Goal: Information Seeking & Learning: Understand process/instructions

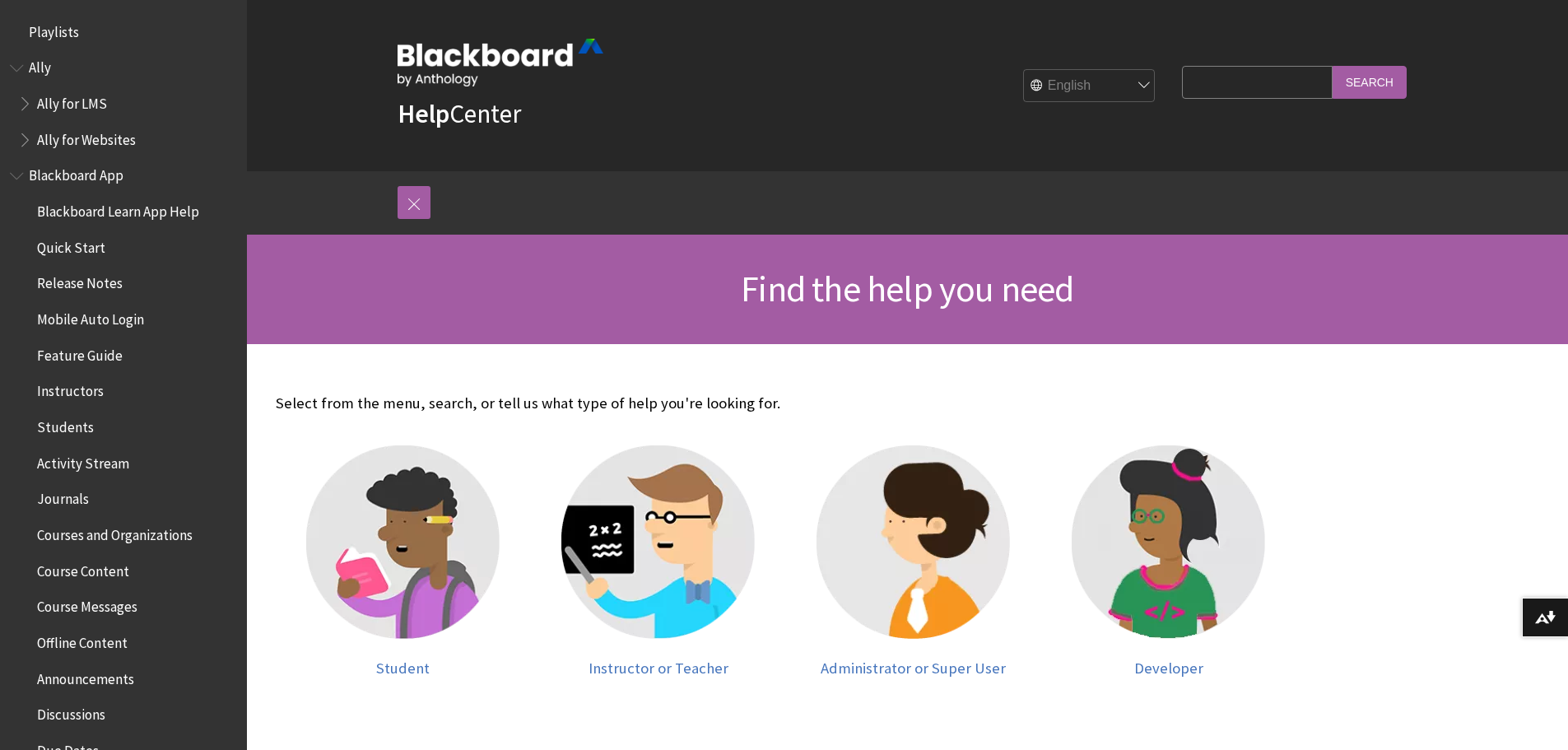
click at [949, 607] on img at bounding box center [913, 542] width 194 height 194
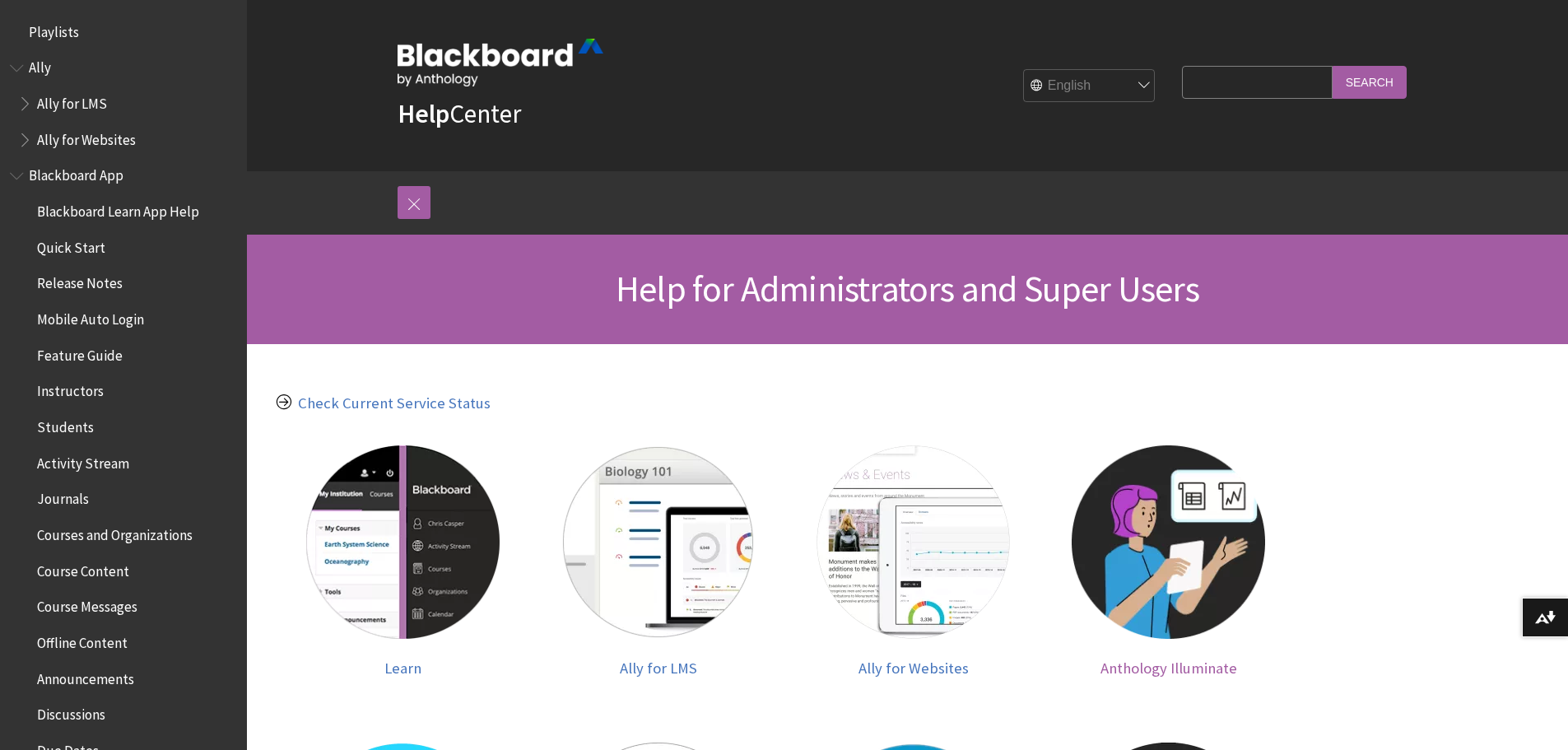
click at [1135, 541] on img at bounding box center [1169, 542] width 194 height 194
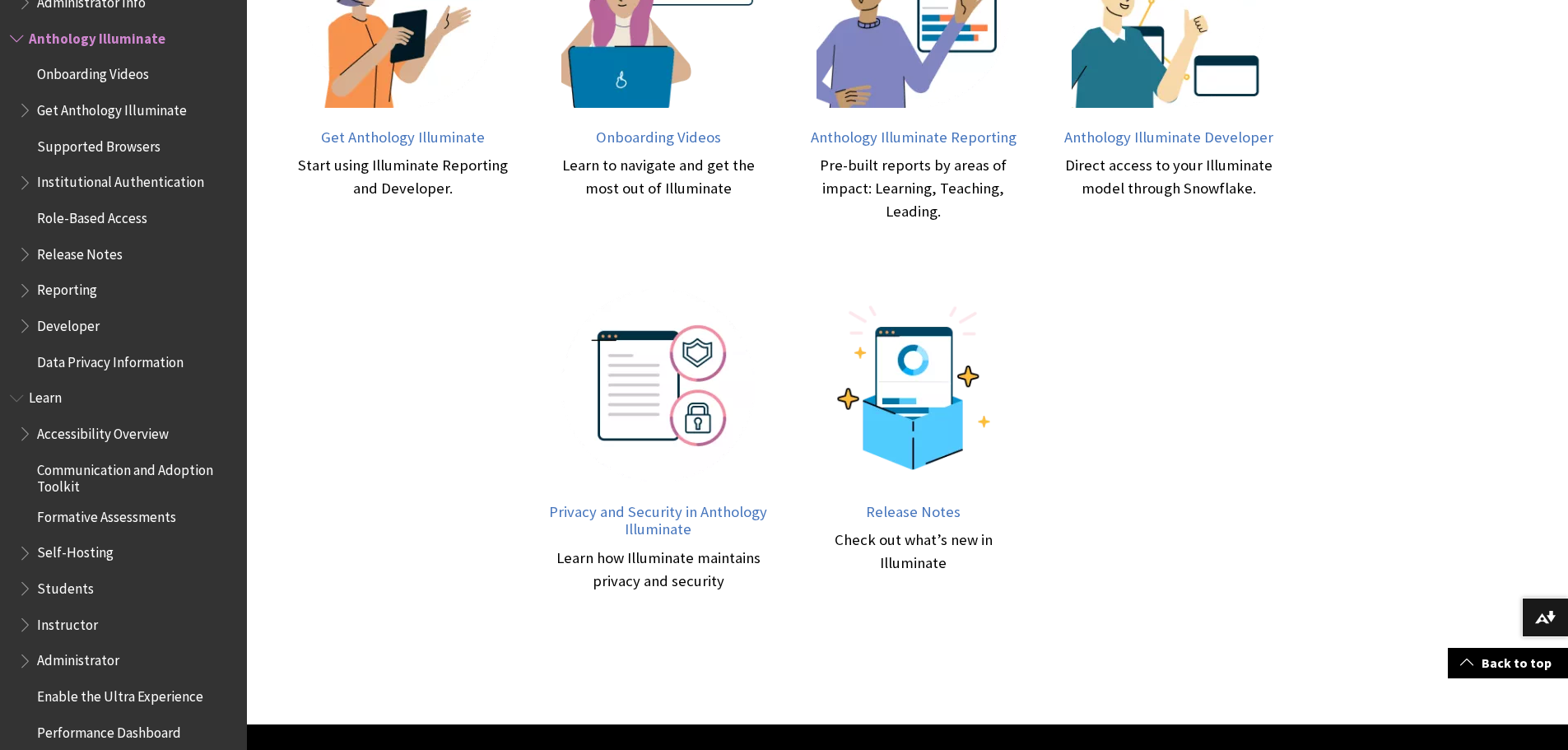
scroll to position [774, 0]
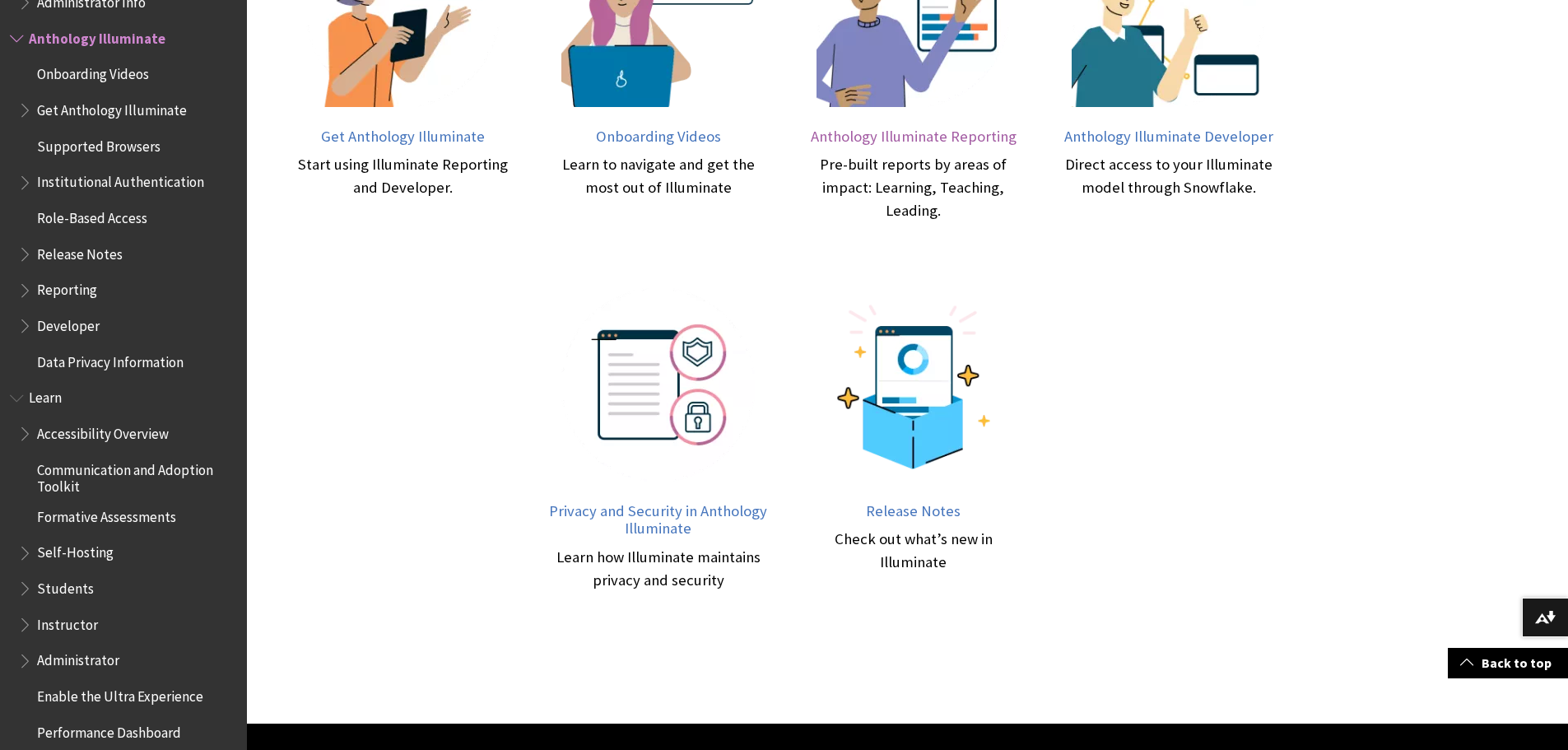
click at [967, 136] on span "Anthology Illuminate Reporting" at bounding box center [914, 136] width 206 height 19
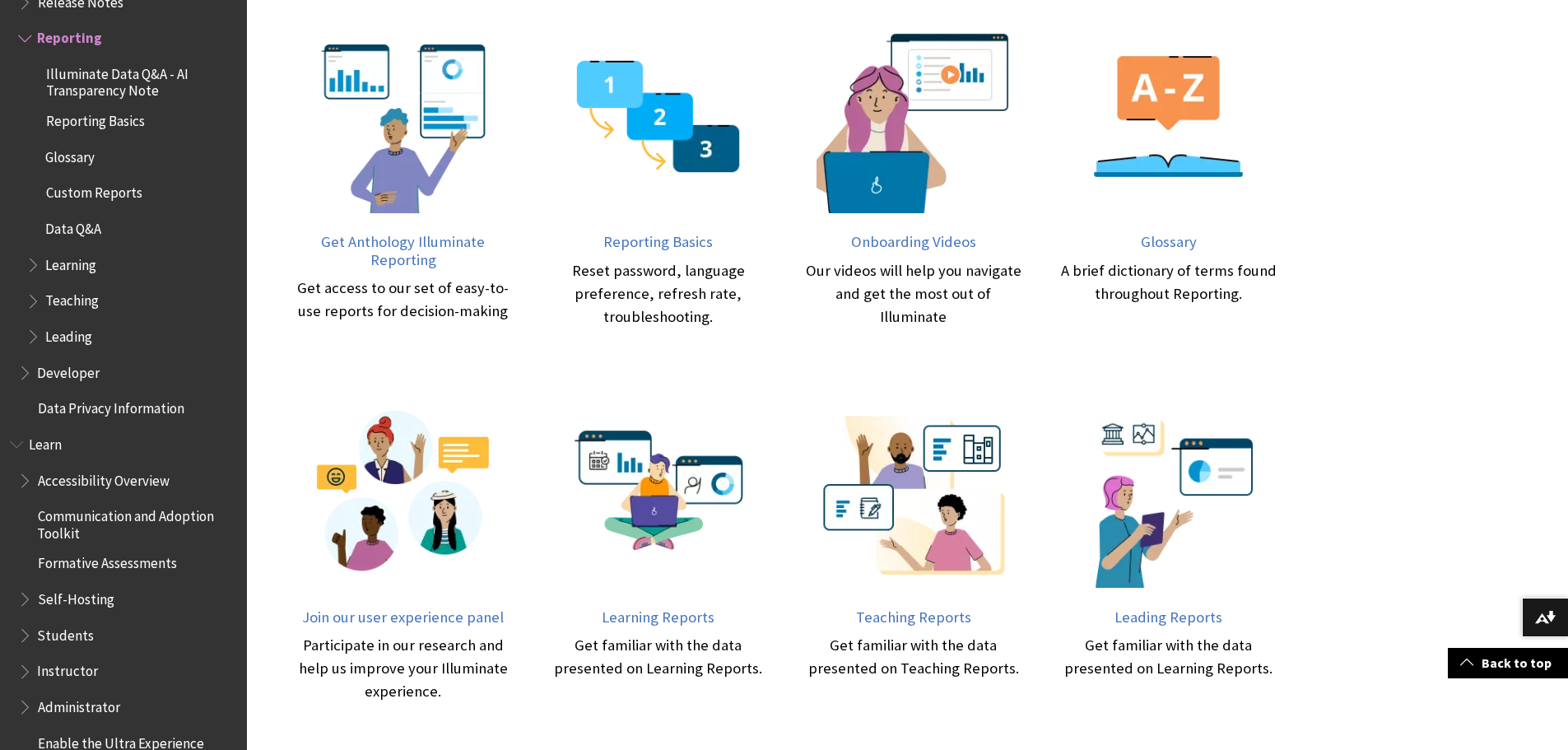
scroll to position [684, 0]
click at [1155, 243] on span "Glossary" at bounding box center [1169, 241] width 56 height 19
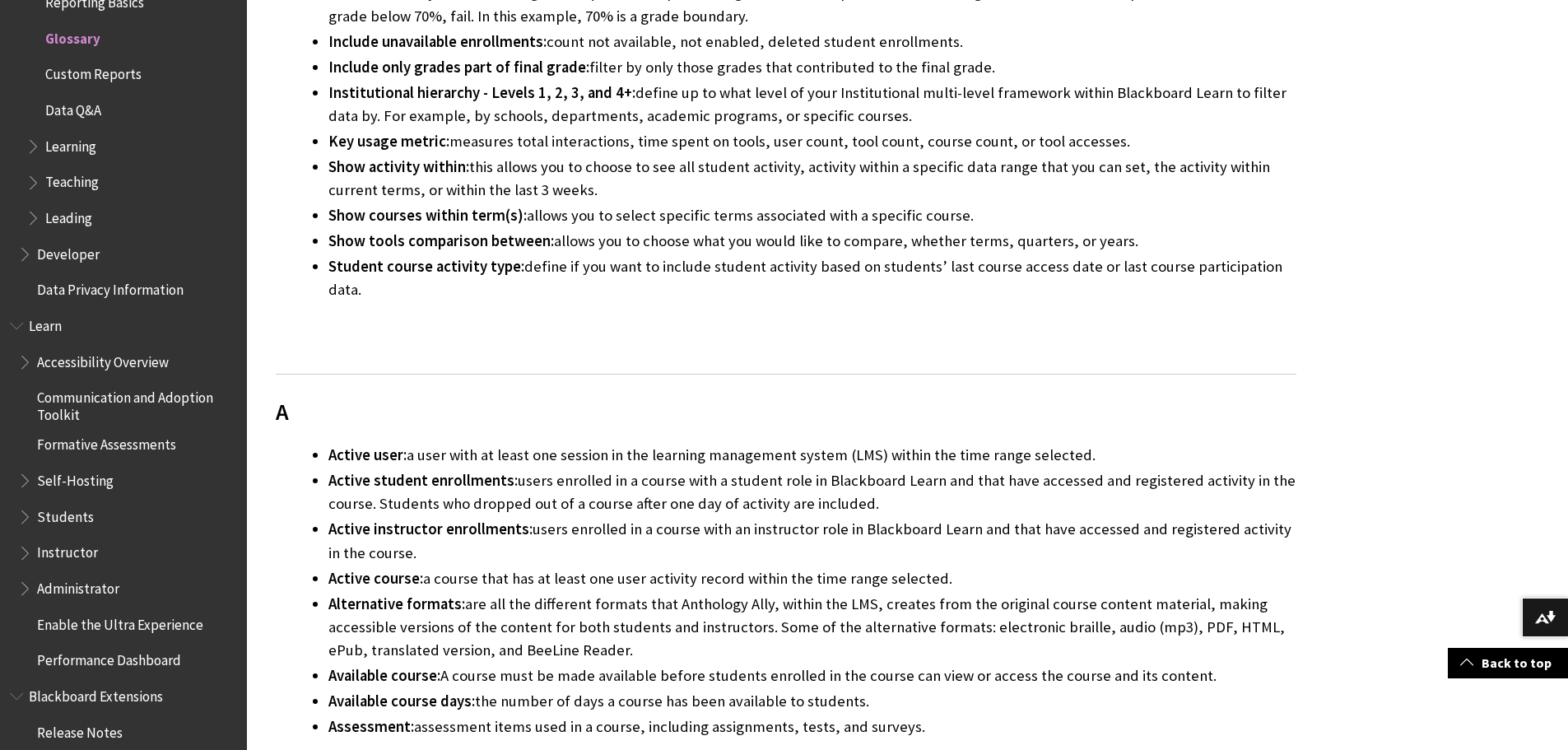
scroll to position [1071, 0]
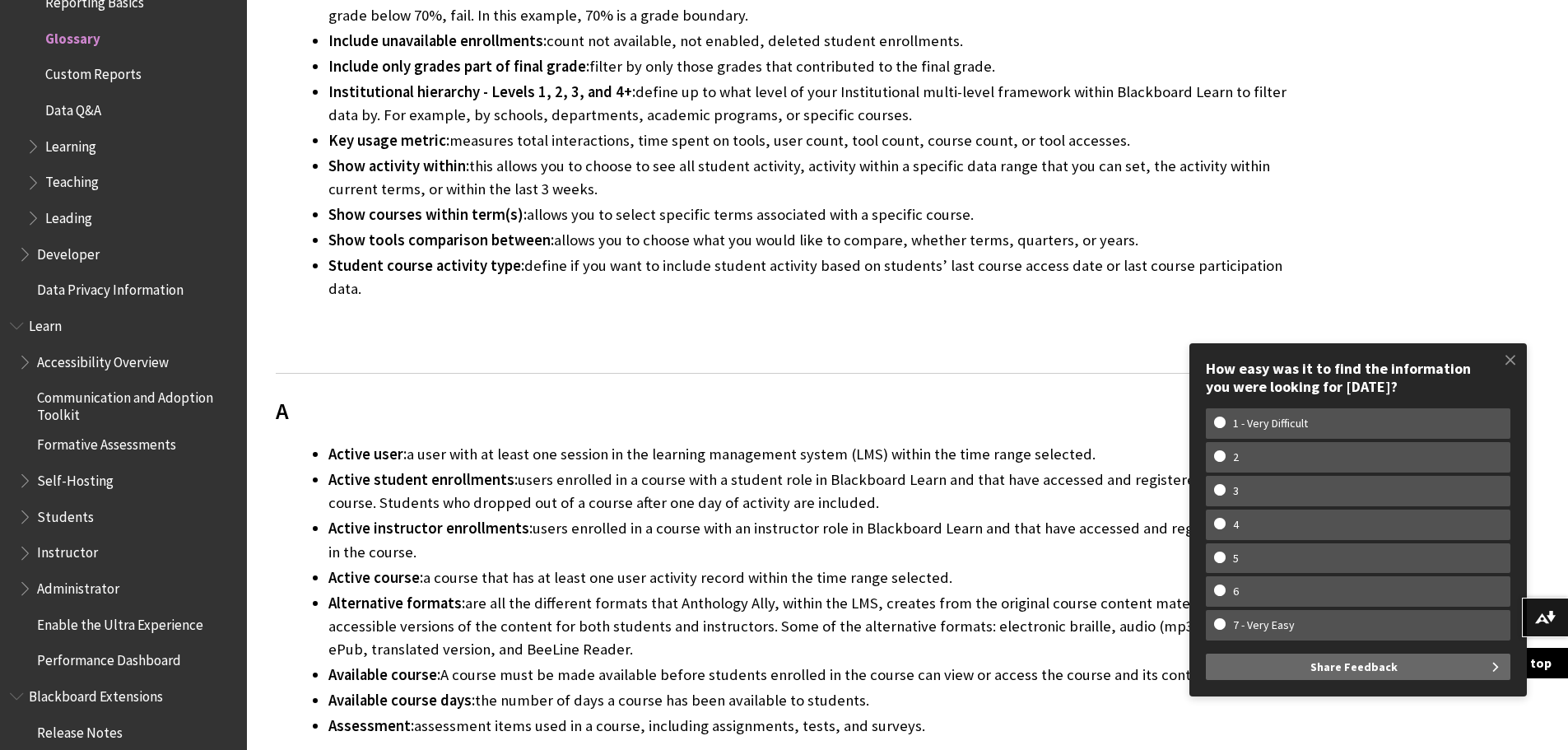
click at [33, 151] on span "Book outline for Anthology Illuminate" at bounding box center [35, 143] width 18 height 20
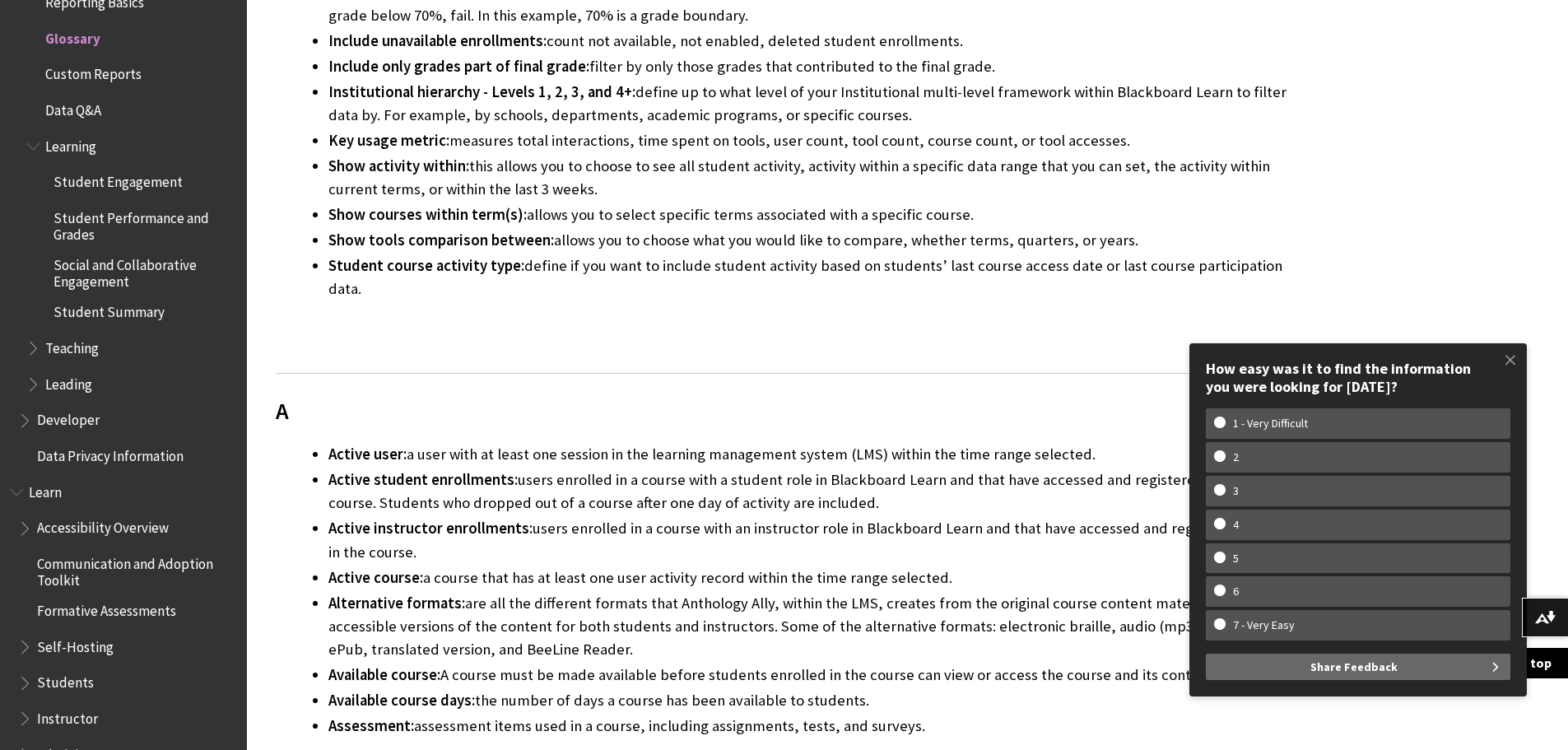
drag, startPoint x: 109, startPoint y: 223, endPoint x: 80, endPoint y: 219, distance: 29.3
click at [1515, 358] on span at bounding box center [1510, 359] width 34 height 34
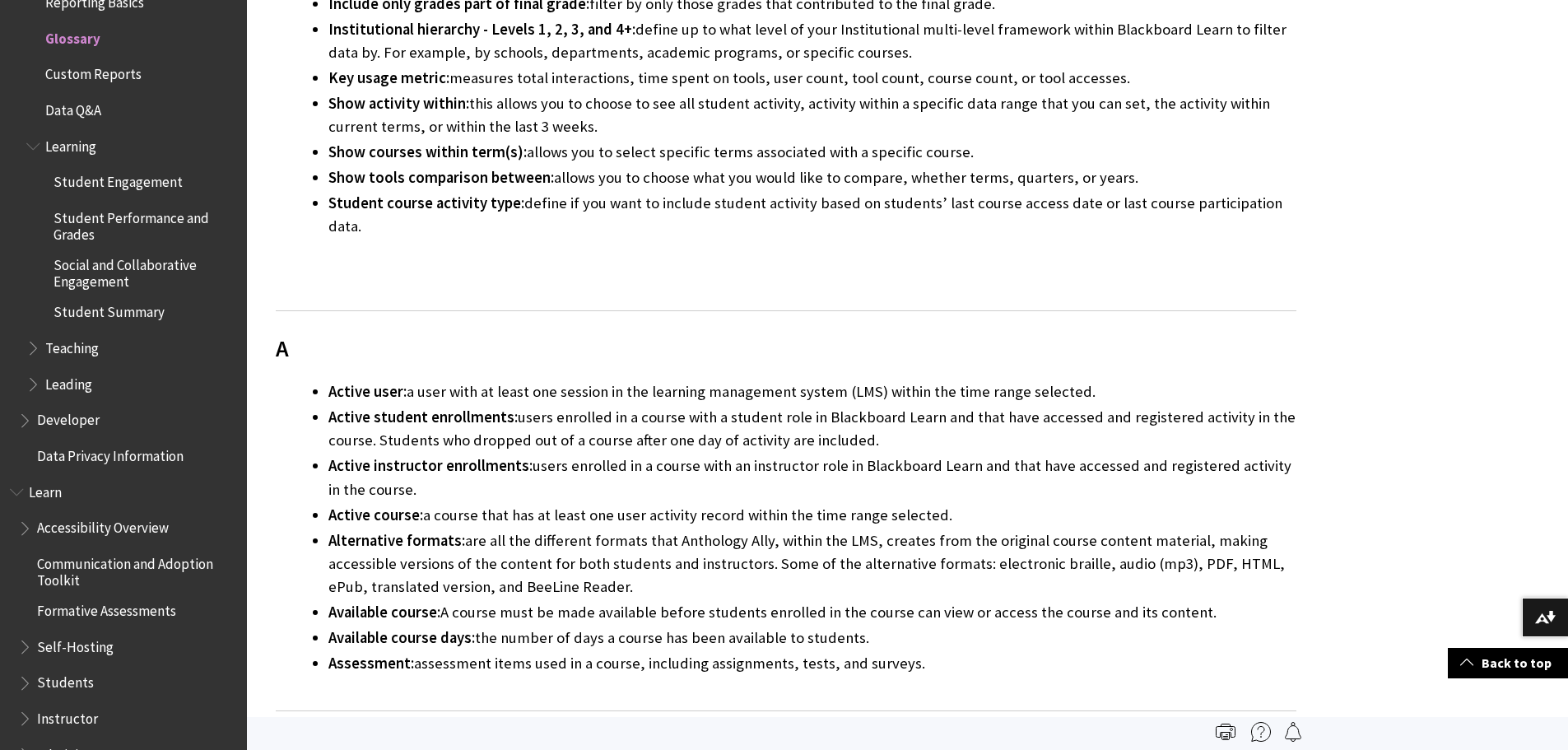
scroll to position [1134, 0]
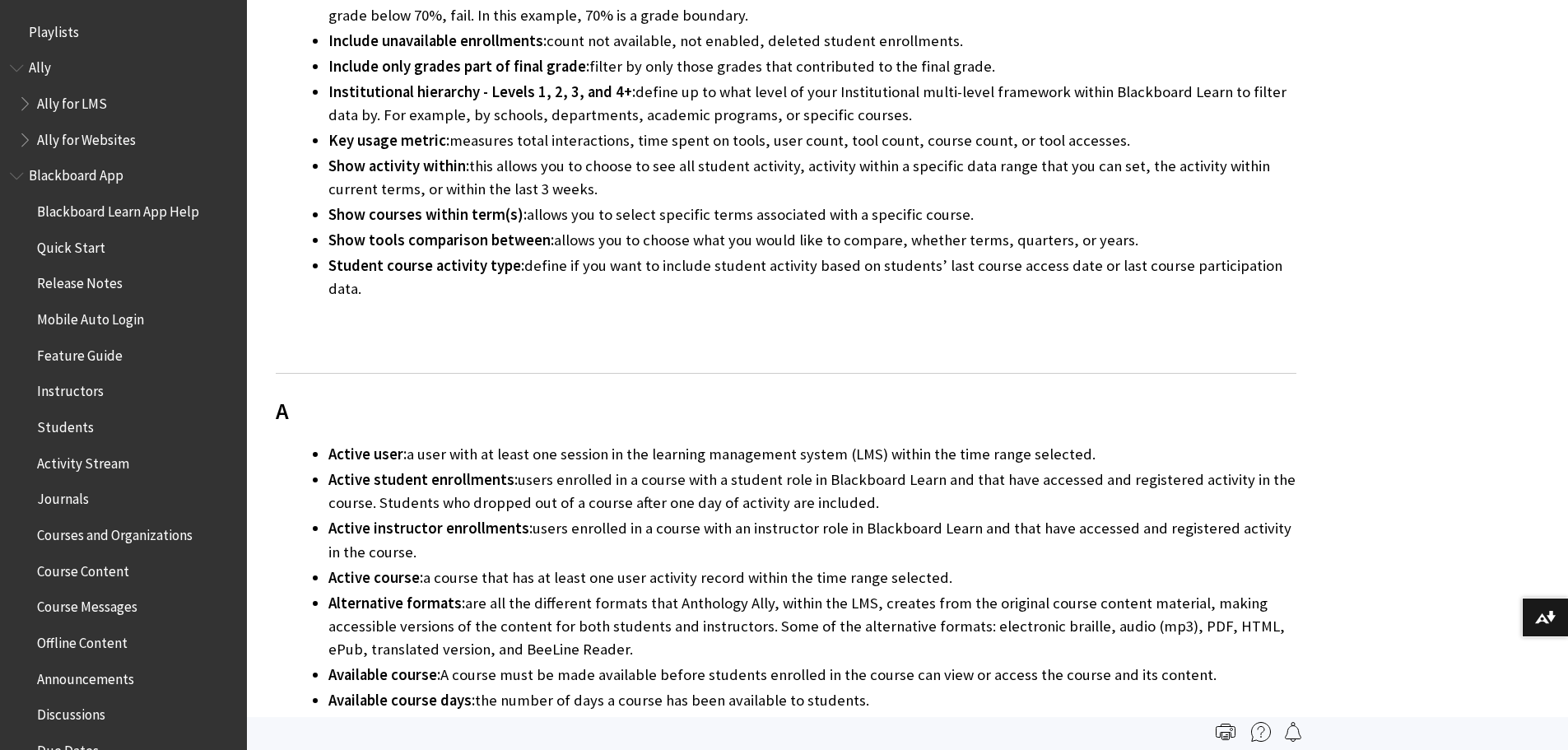
scroll to position [1407, 0]
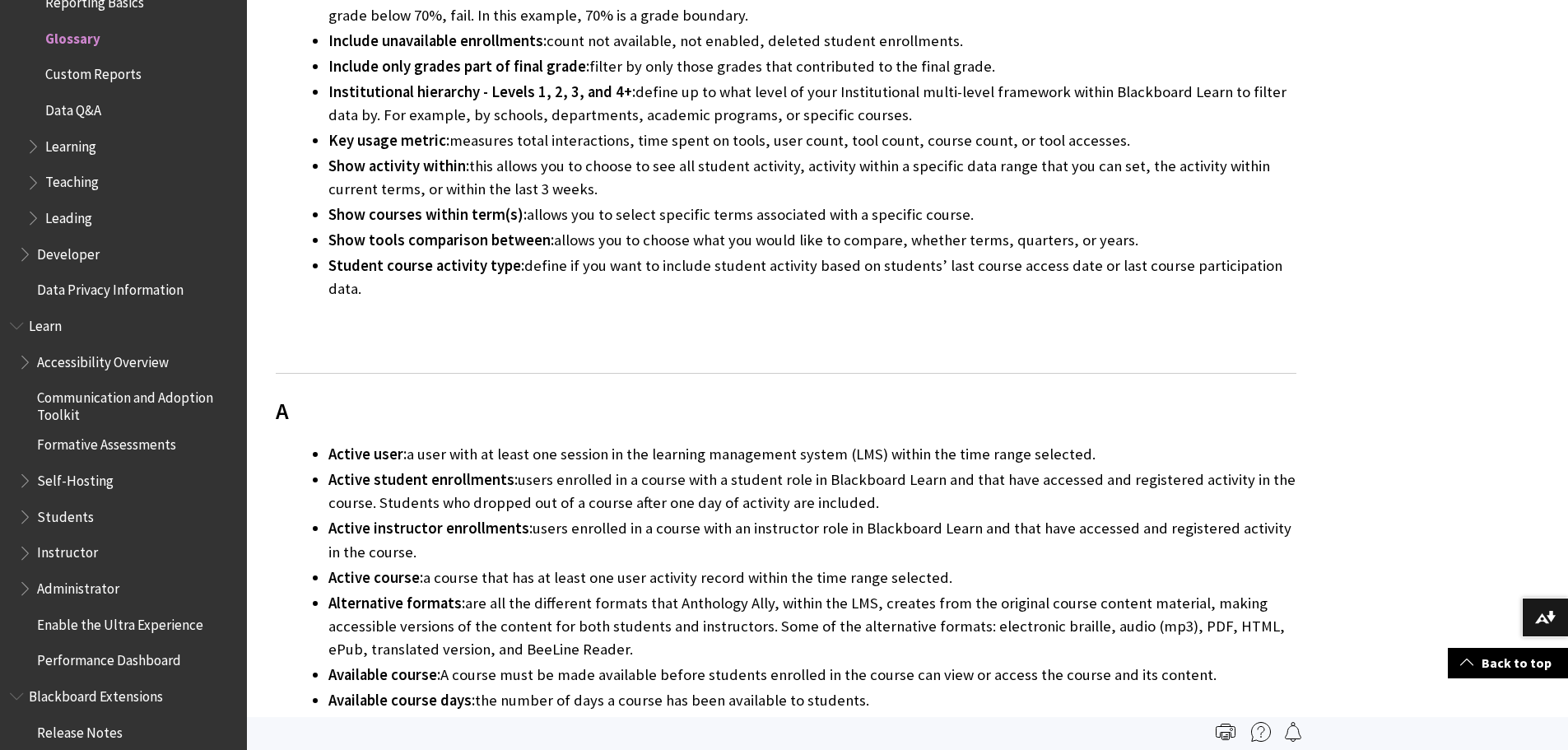
click at [34, 143] on span "Book outline for Anthology Illuminate" at bounding box center [35, 143] width 18 height 20
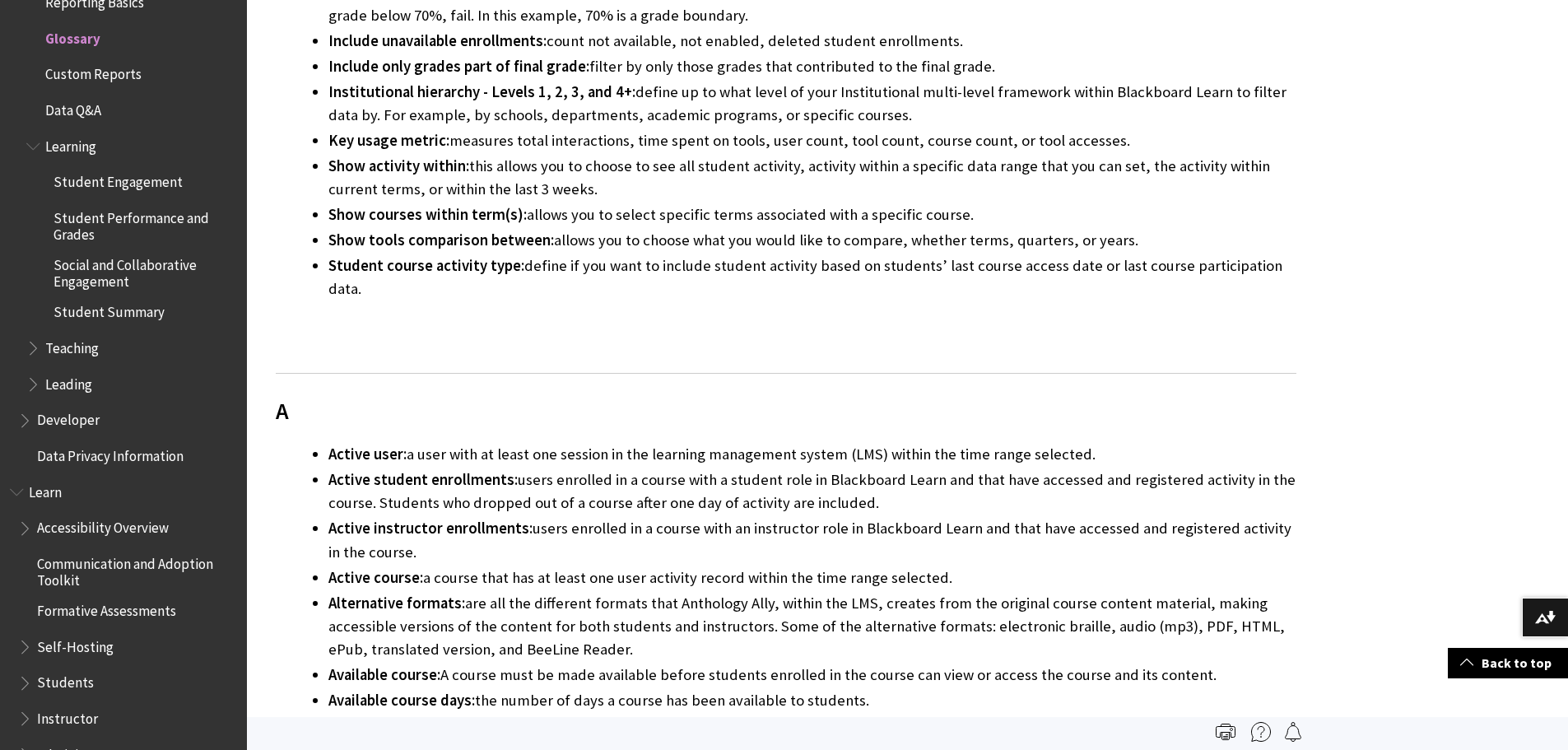
click at [110, 225] on span "Student Performance and Grades" at bounding box center [144, 224] width 182 height 39
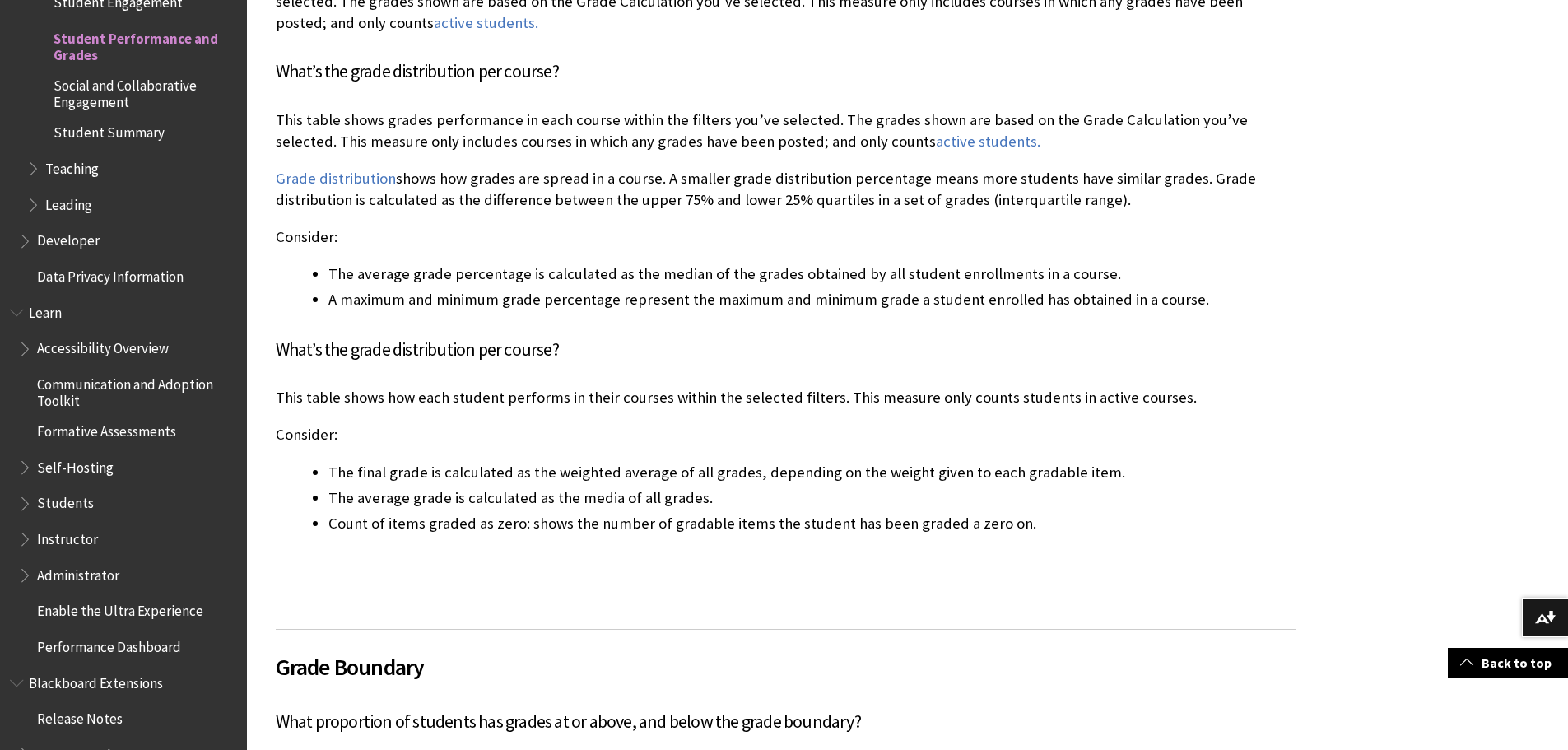
scroll to position [1615, 0]
